Goal: Information Seeking & Learning: Understand process/instructions

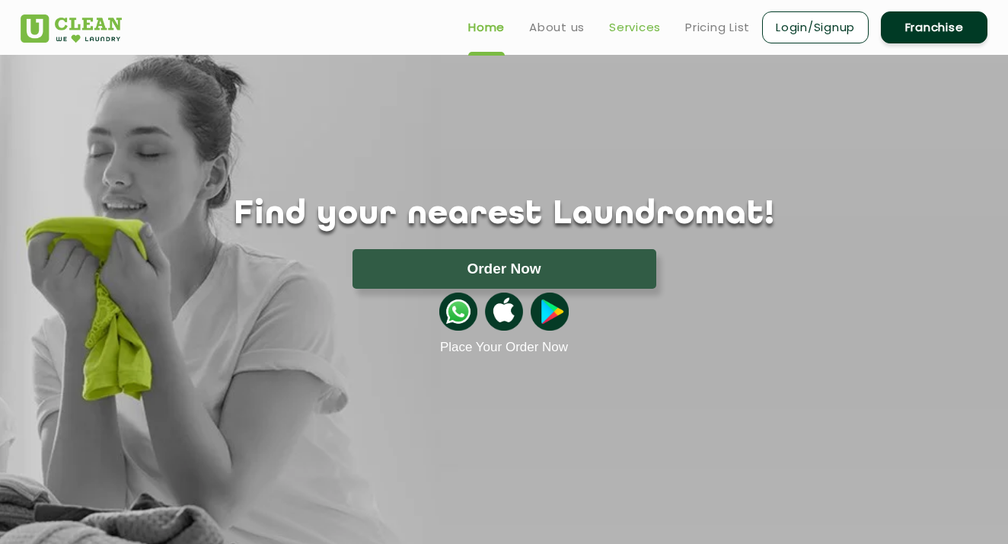
click at [637, 29] on link "Services" at bounding box center [635, 27] width 52 height 18
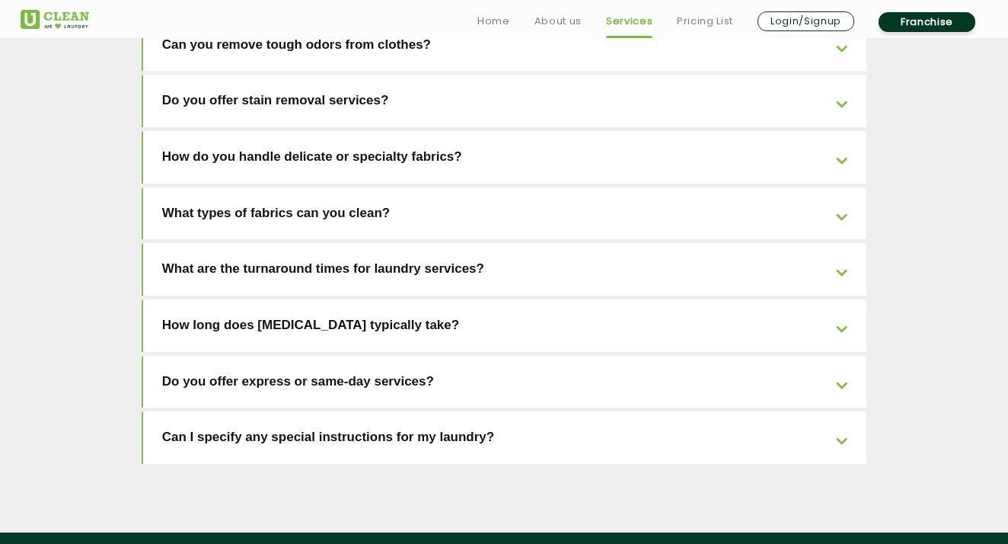
scroll to position [3251, 0]
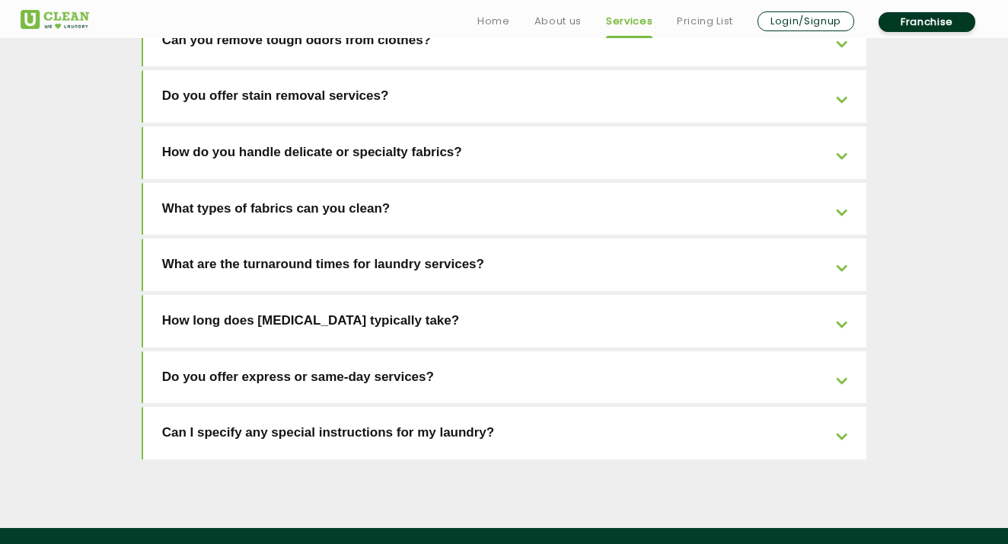
click at [455, 407] on link "Can I specify any special instructions for my laundry?" at bounding box center [505, 433] width 724 height 53
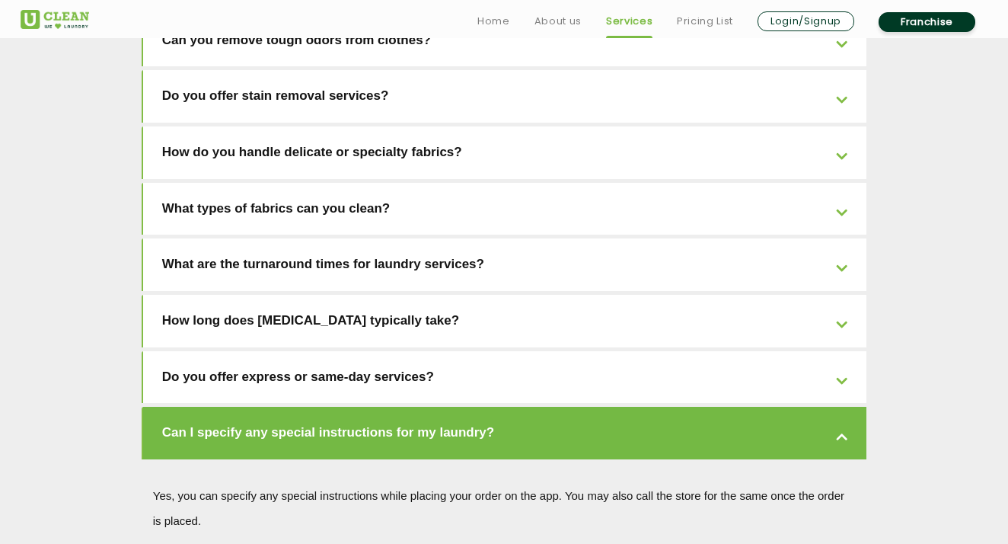
click at [464, 407] on link "Can I specify any special instructions for my laundry?" at bounding box center [505, 433] width 724 height 53
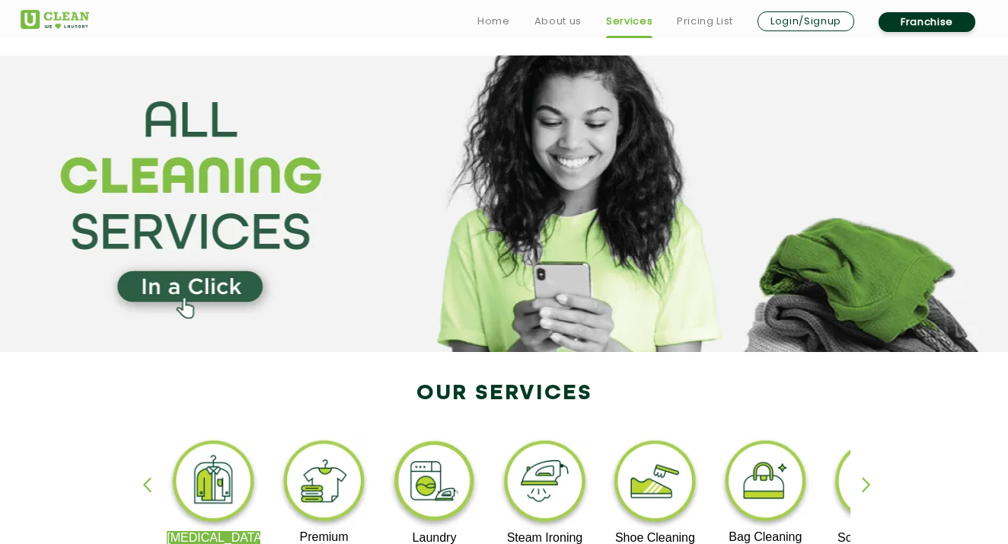
scroll to position [0, 0]
